Goal: Check status: Check status

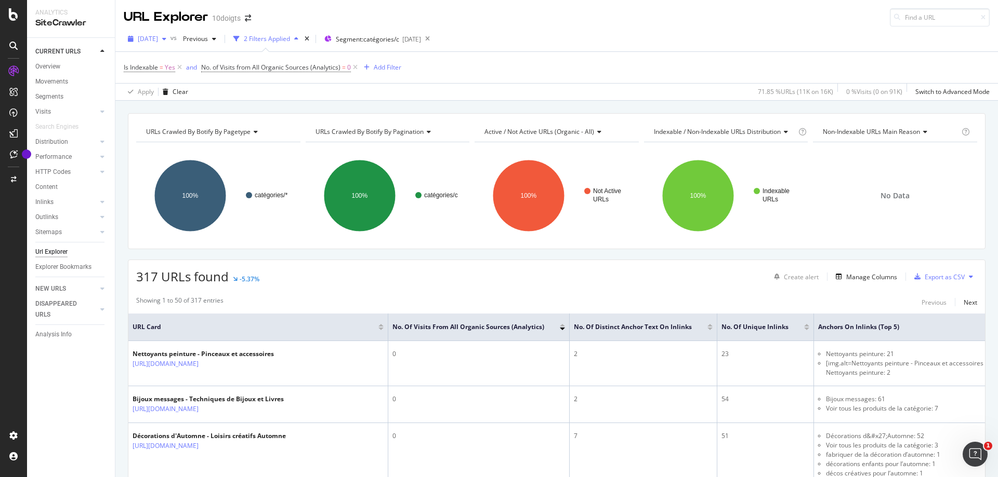
click at [158, 43] on span "[DATE]" at bounding box center [148, 38] width 20 height 9
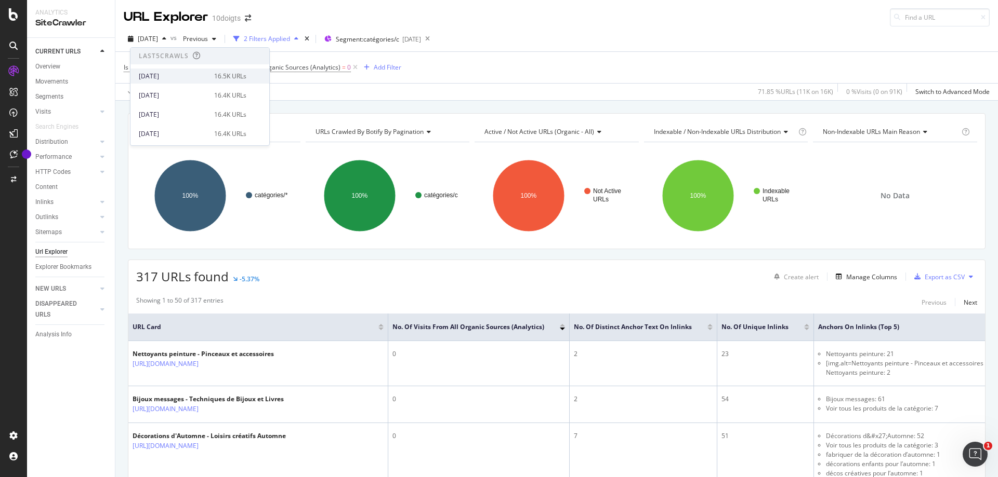
click at [214, 77] on div "16.5K URLs" at bounding box center [230, 76] width 32 height 9
